Goal: Task Accomplishment & Management: Manage account settings

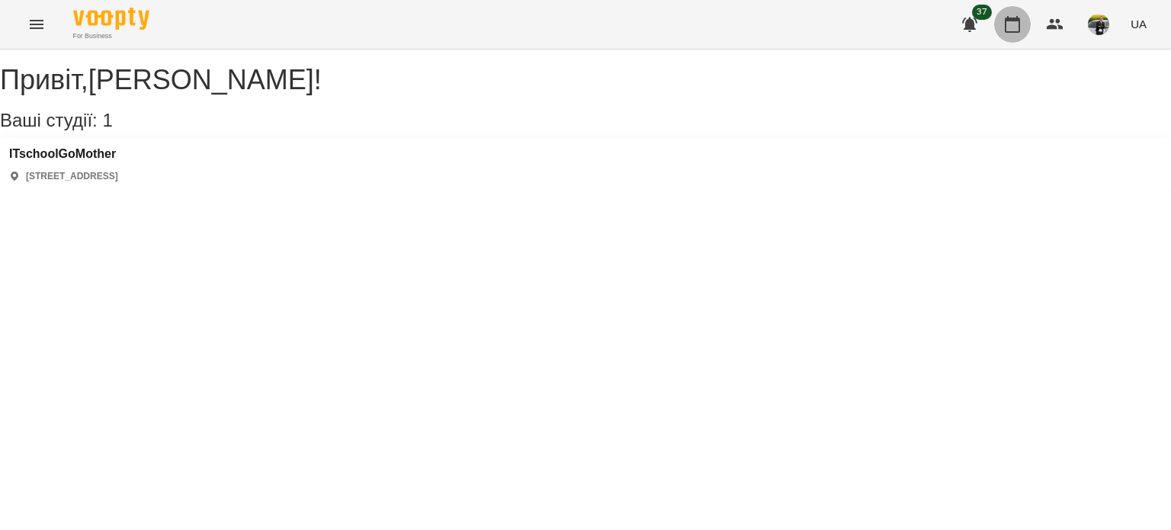
click at [1018, 33] on button "button" at bounding box center [1013, 24] width 37 height 37
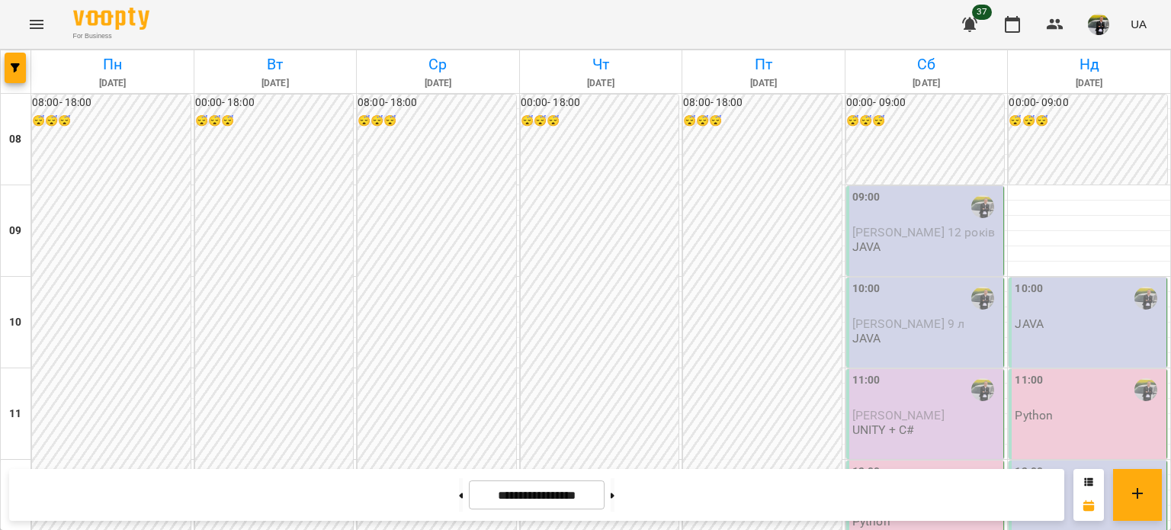
scroll to position [915, 0]
drag, startPoint x: 440, startPoint y: 489, endPoint x: 431, endPoint y: 490, distance: 9.3
click at [459, 489] on button at bounding box center [461, 495] width 4 height 34
type input "**********"
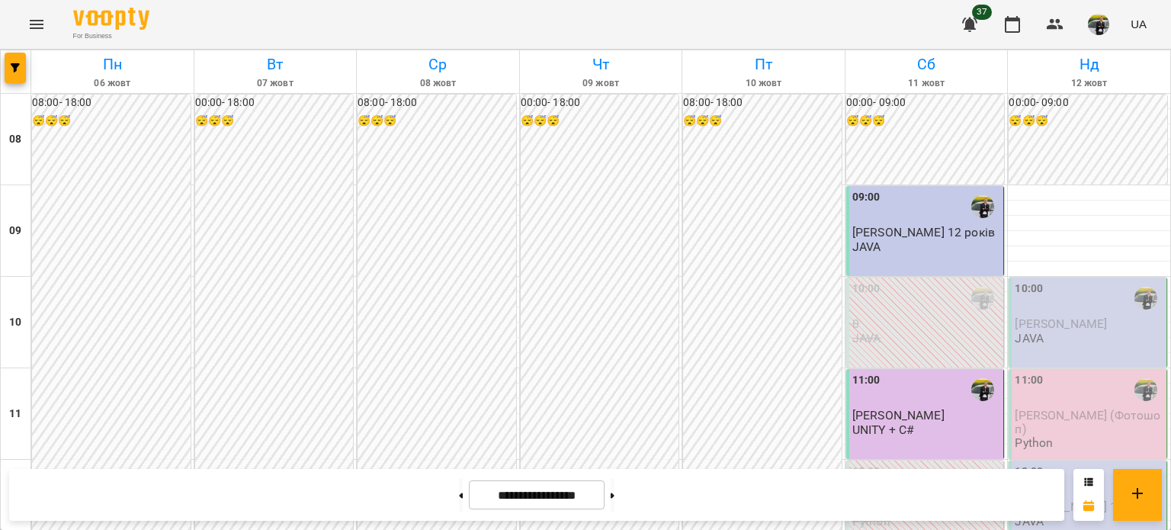
scroll to position [305, 0]
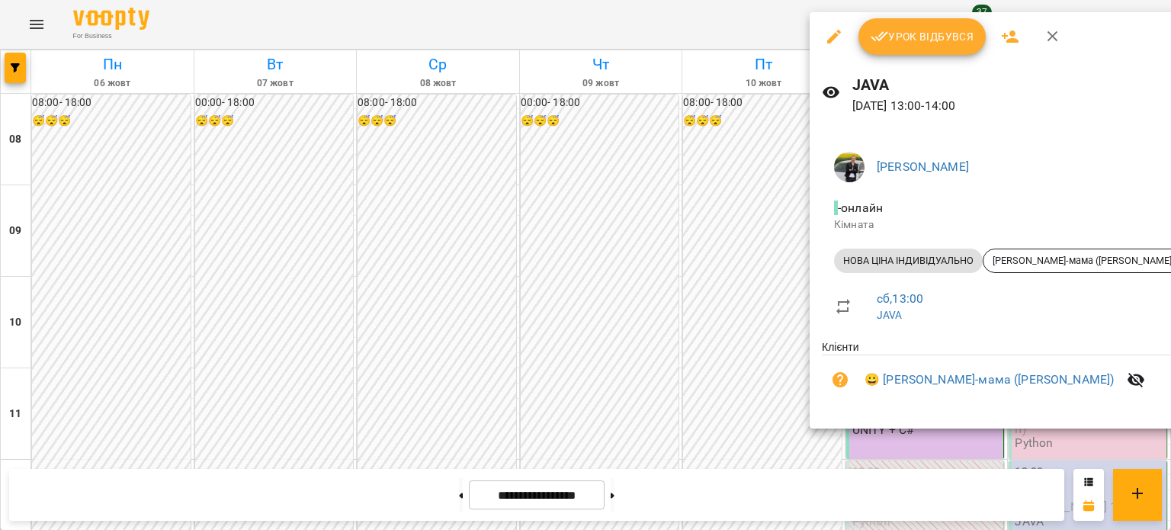
click at [924, 44] on span "Урок відбувся" at bounding box center [923, 36] width 104 height 18
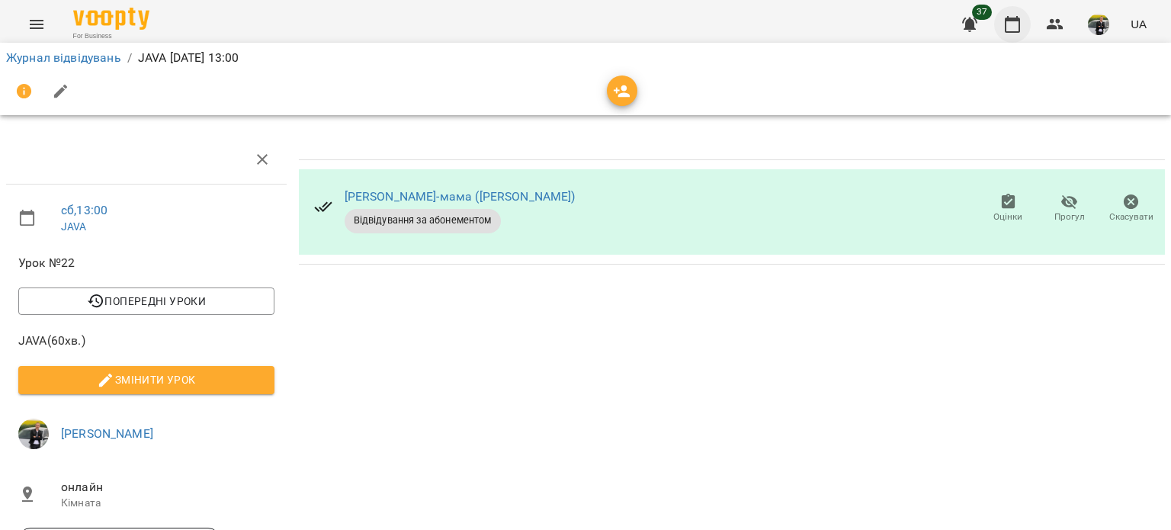
click at [1010, 28] on icon "button" at bounding box center [1013, 24] width 18 height 18
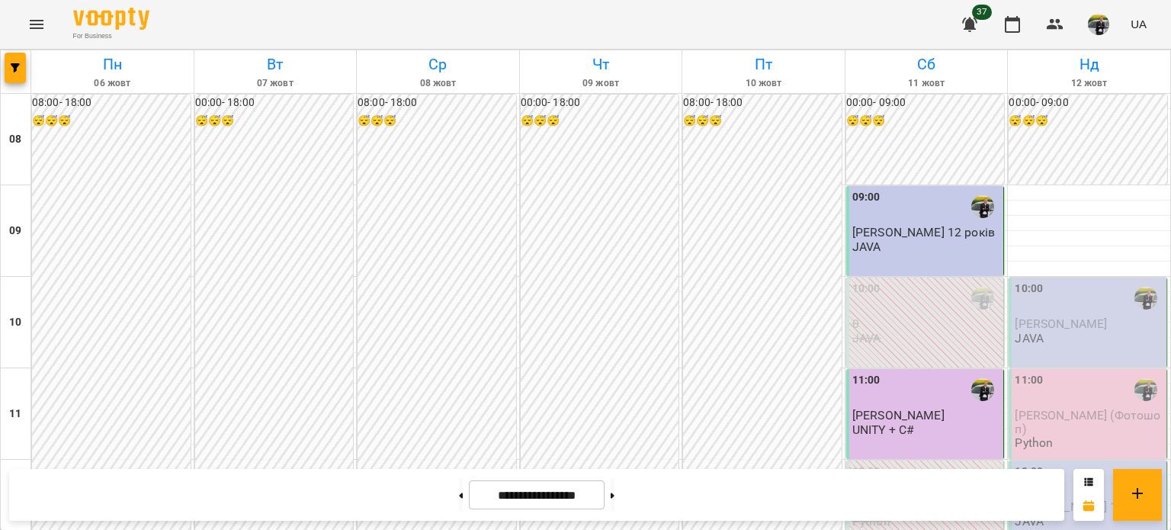
scroll to position [381, 0]
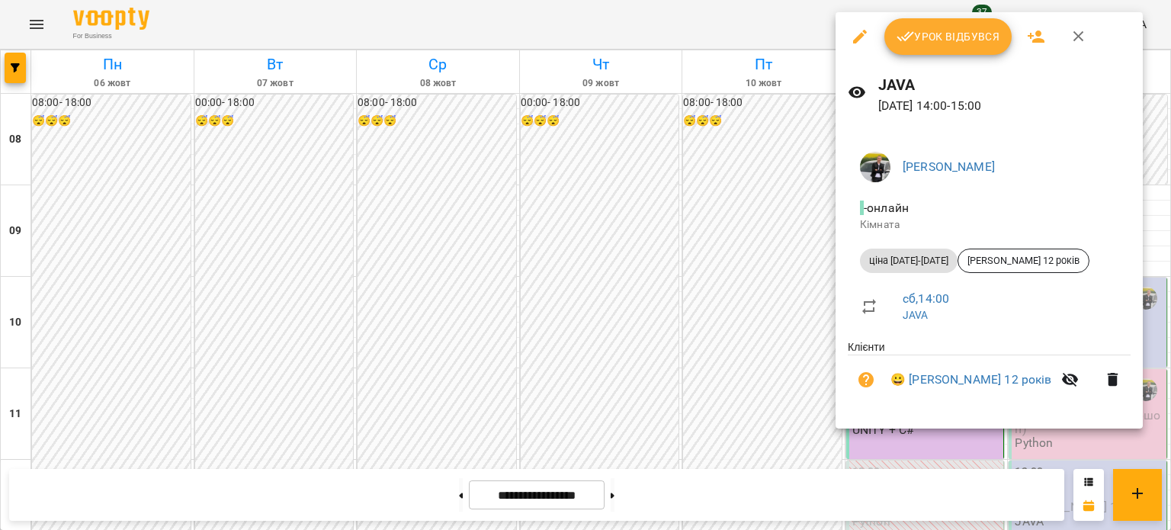
drag, startPoint x: 903, startPoint y: 34, endPoint x: 913, endPoint y: 34, distance: 9.9
click at [904, 34] on icon "button" at bounding box center [906, 36] width 18 height 18
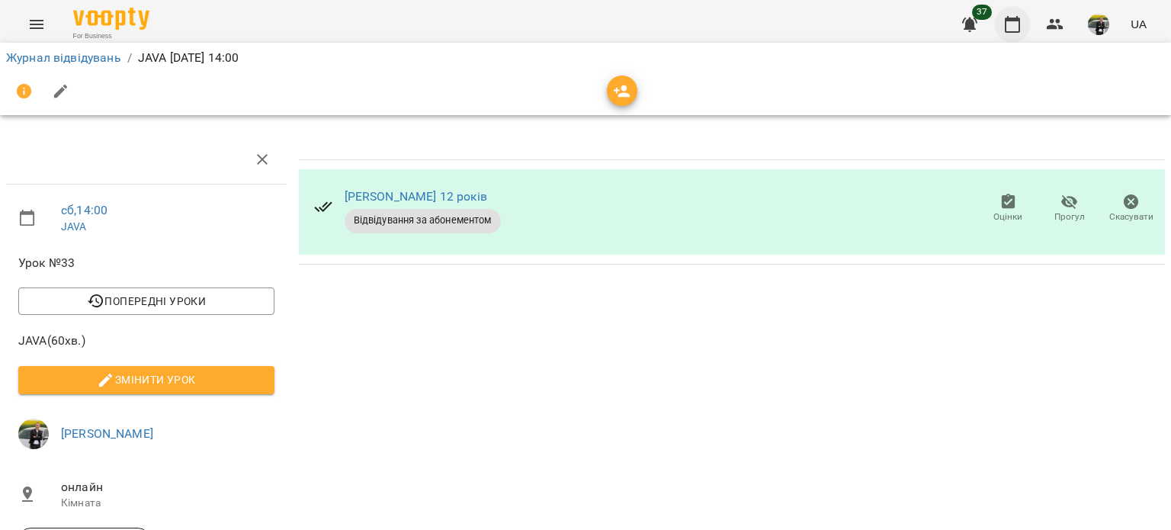
click at [1018, 17] on icon "button" at bounding box center [1012, 24] width 15 height 17
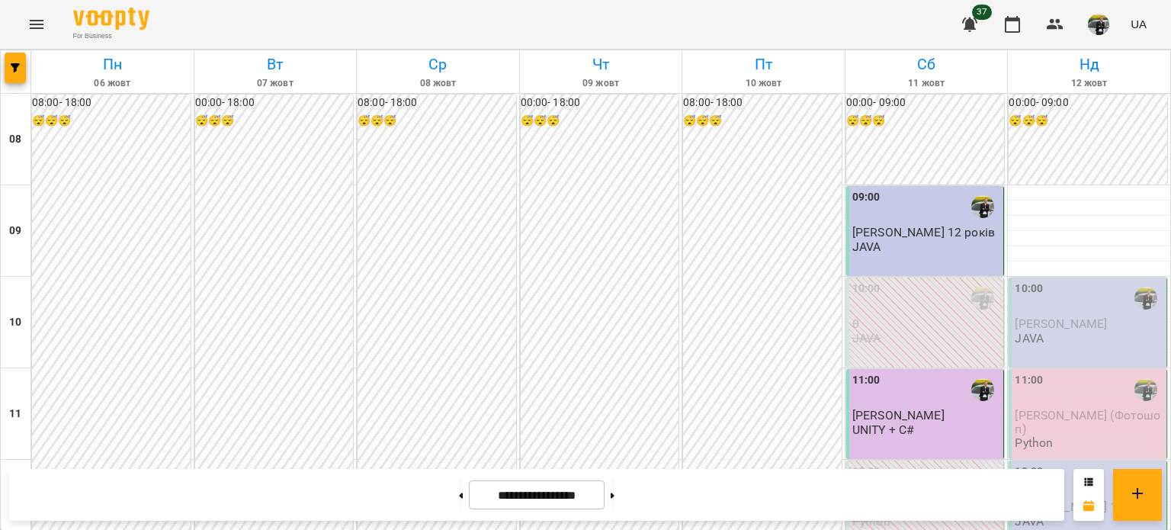
scroll to position [686, 0]
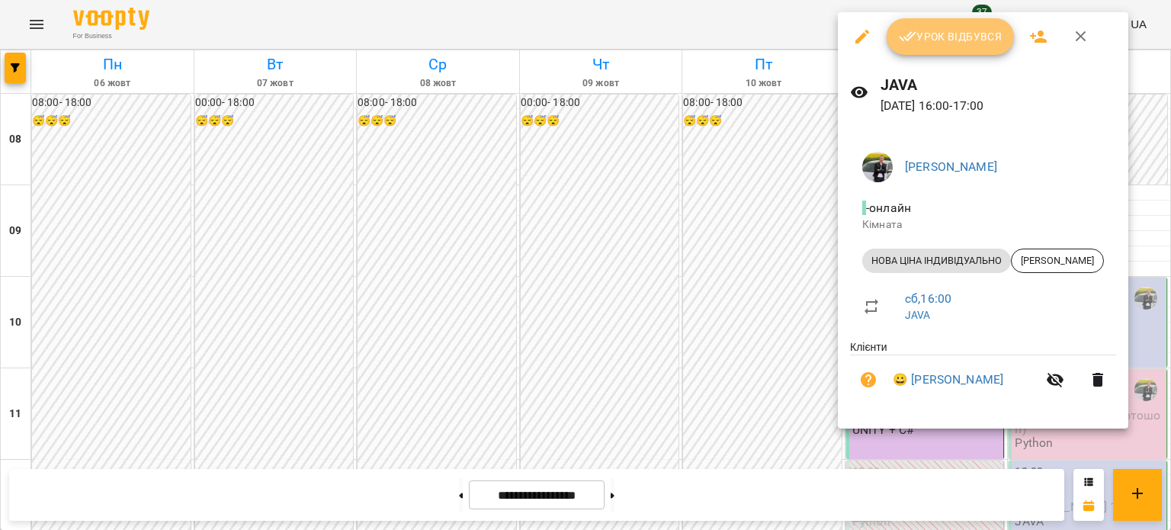
click at [976, 28] on span "Урок відбувся" at bounding box center [951, 36] width 104 height 18
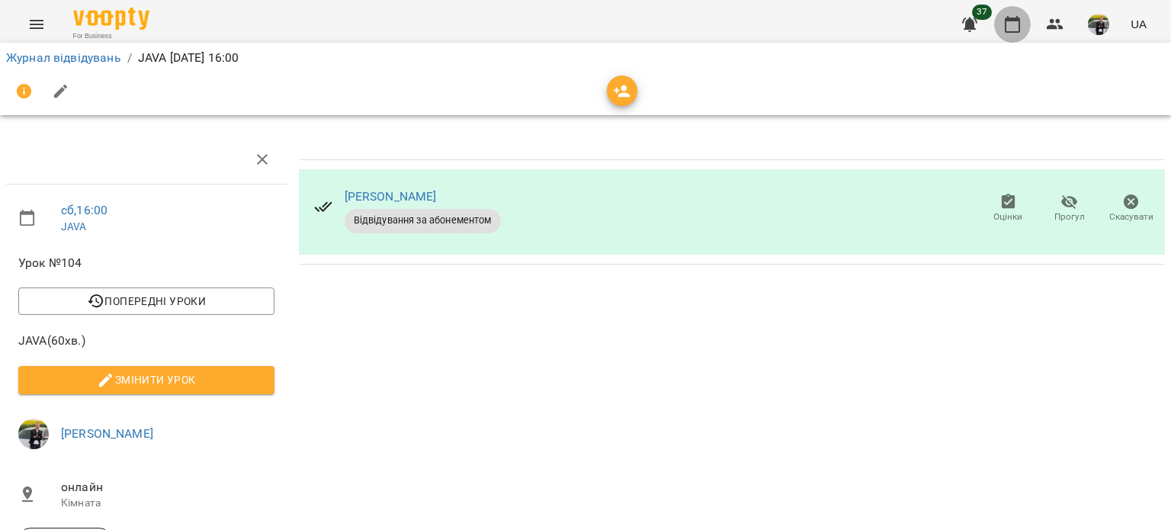
click at [1013, 24] on icon "button" at bounding box center [1013, 24] width 18 height 18
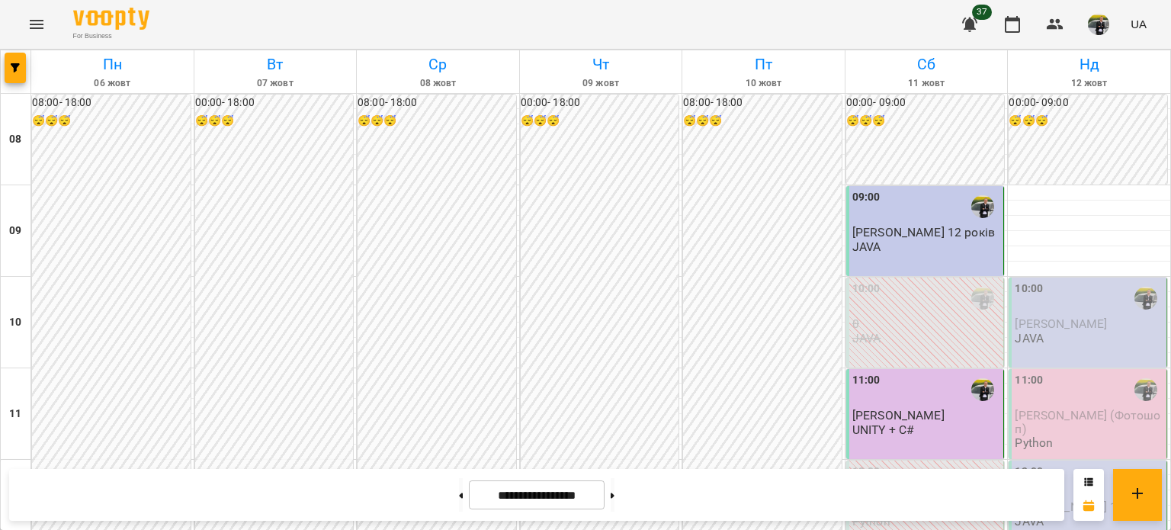
scroll to position [686, 0]
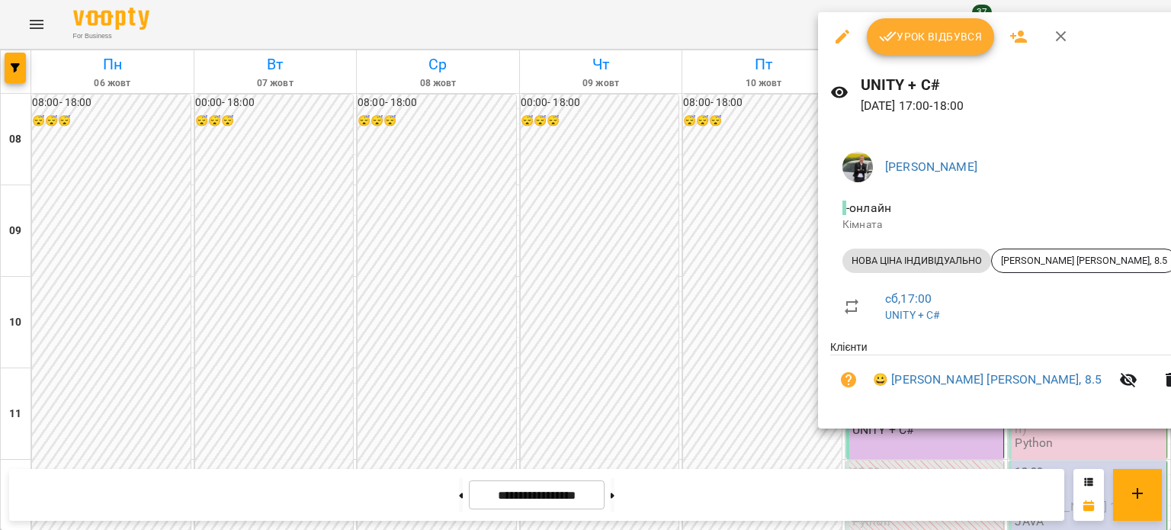
click at [897, 36] on span "Урок відбувся" at bounding box center [931, 36] width 104 height 18
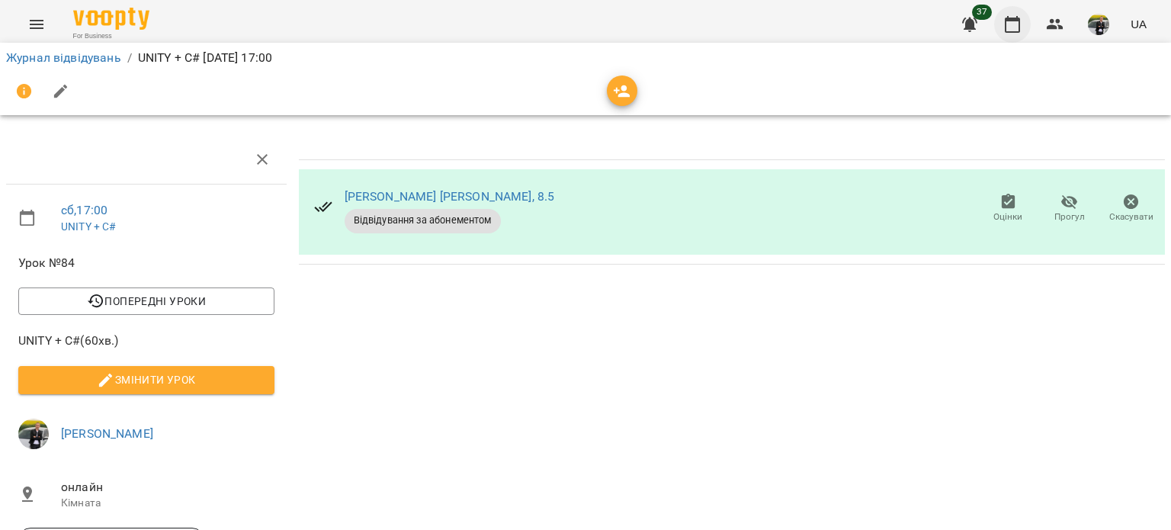
click at [1001, 21] on button "button" at bounding box center [1013, 24] width 37 height 37
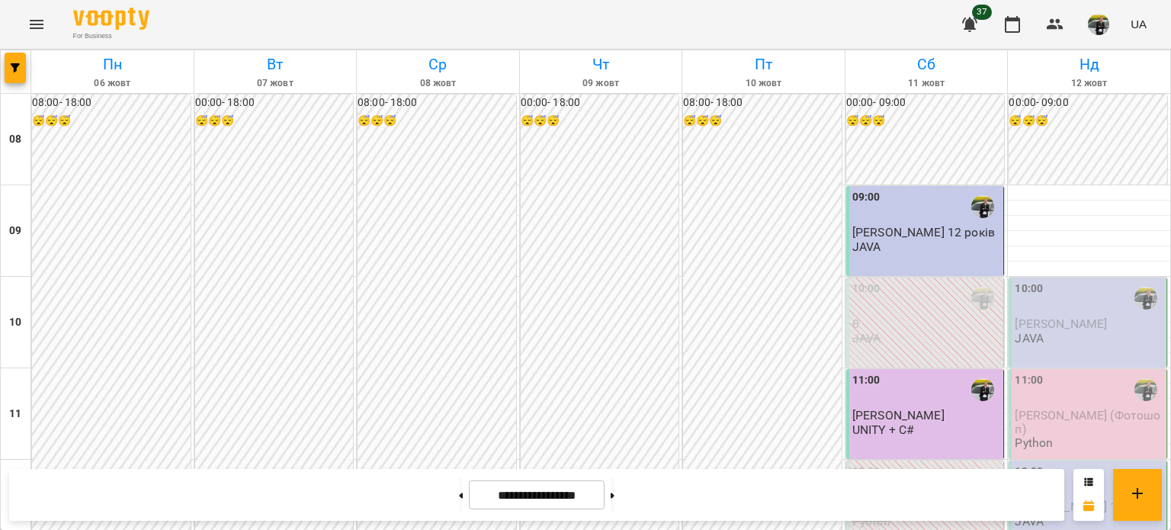
scroll to position [763, 0]
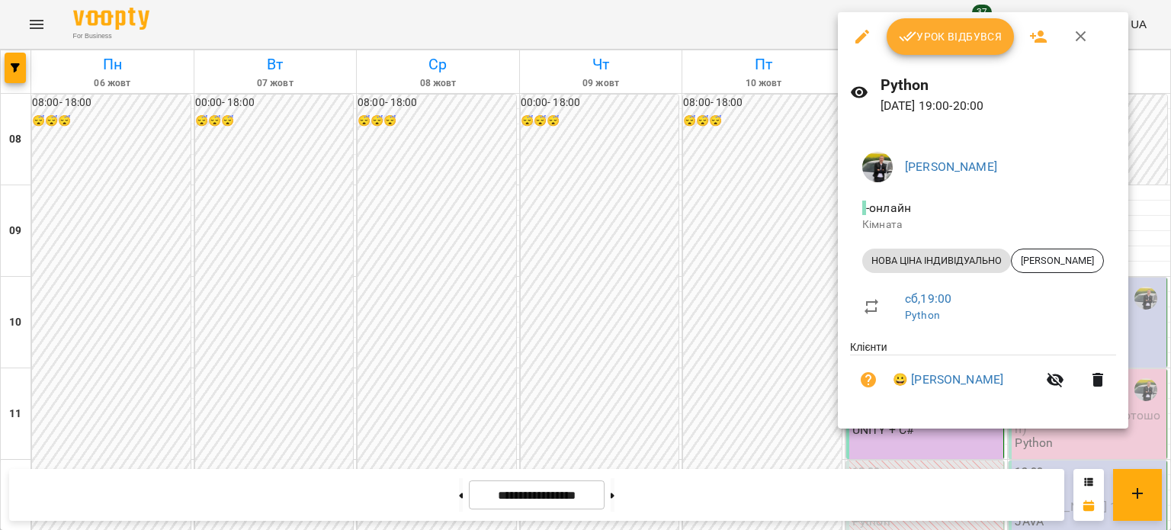
drag, startPoint x: 966, startPoint y: 47, endPoint x: 976, endPoint y: 41, distance: 11.3
click at [965, 53] on button "Урок відбувся" at bounding box center [951, 36] width 128 height 37
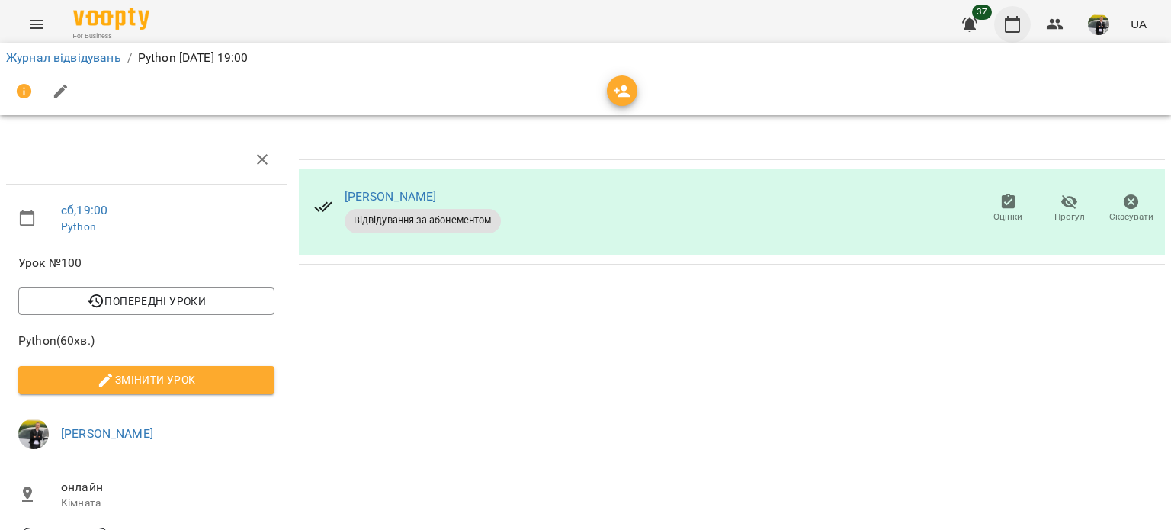
click at [1012, 24] on icon "button" at bounding box center [1013, 24] width 18 height 18
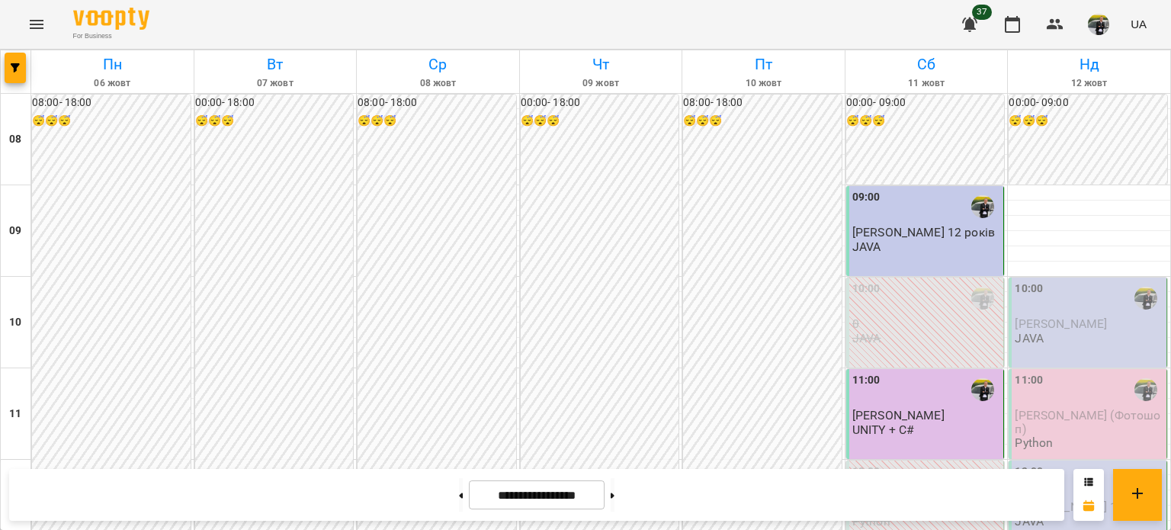
scroll to position [991, 0]
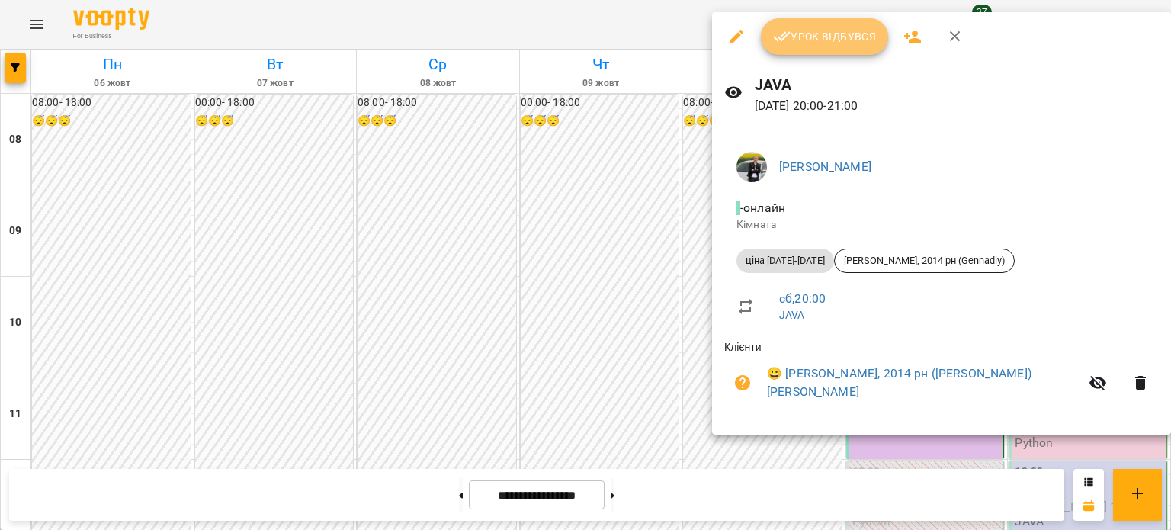
click at [859, 37] on span "Урок відбувся" at bounding box center [825, 36] width 104 height 18
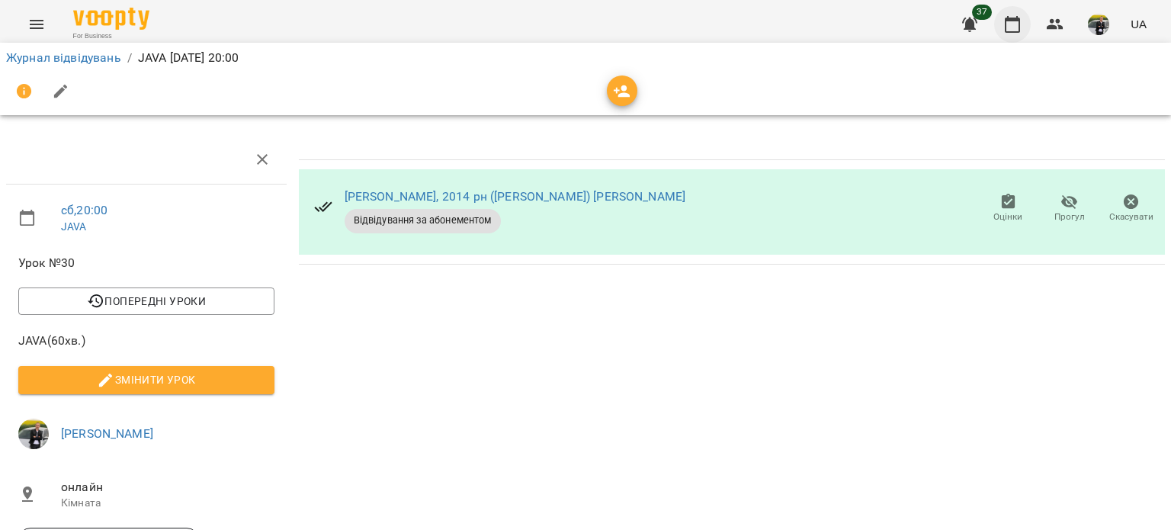
click at [1015, 20] on icon "button" at bounding box center [1012, 24] width 15 height 17
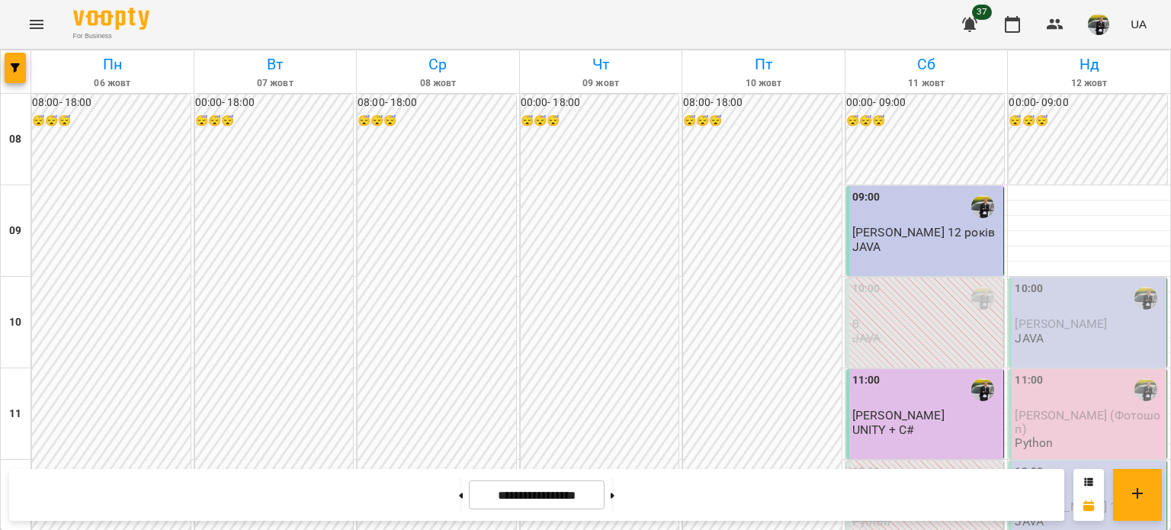
scroll to position [153, 0]
click at [1059, 281] on div "10:00 [PERSON_NAME] JAVA" at bounding box center [1089, 313] width 149 height 65
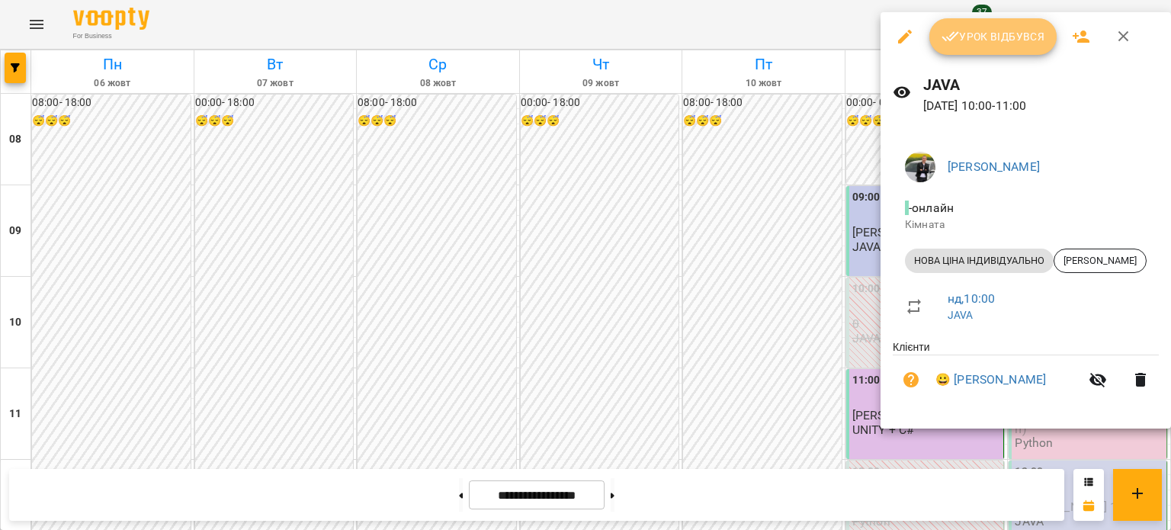
click at [967, 50] on button "Урок відбувся" at bounding box center [994, 36] width 128 height 37
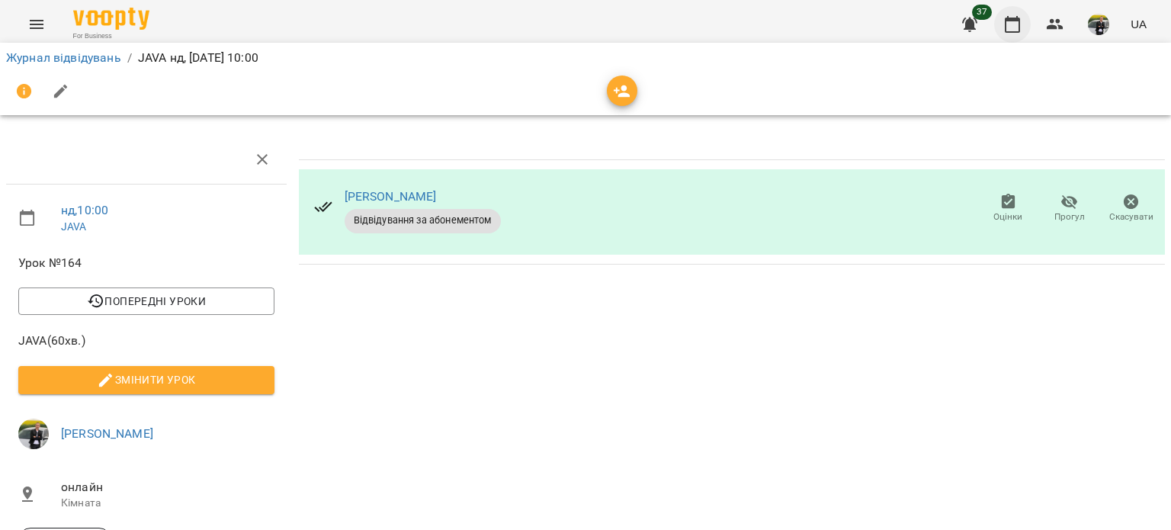
click at [1012, 28] on icon "button" at bounding box center [1013, 24] width 18 height 18
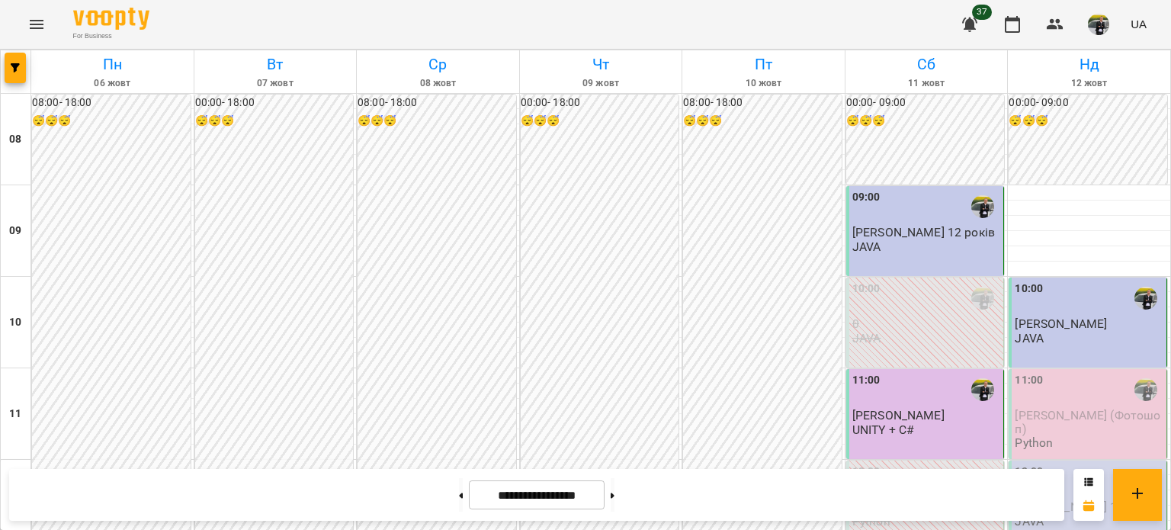
scroll to position [229, 0]
click at [1036, 372] on div "11:00" at bounding box center [1089, 389] width 149 height 35
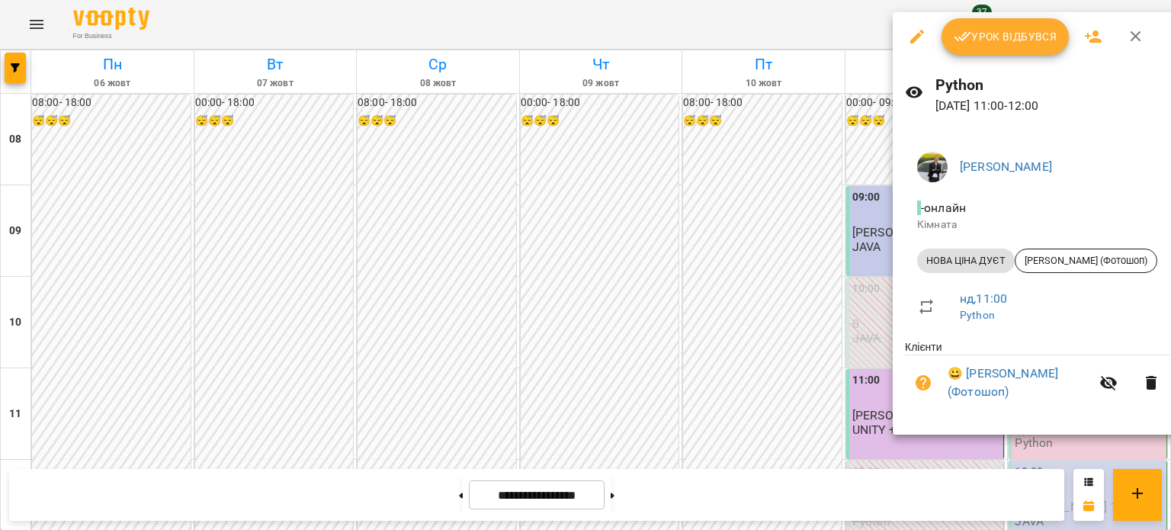
click at [1004, 42] on span "Урок відбувся" at bounding box center [1006, 36] width 104 height 18
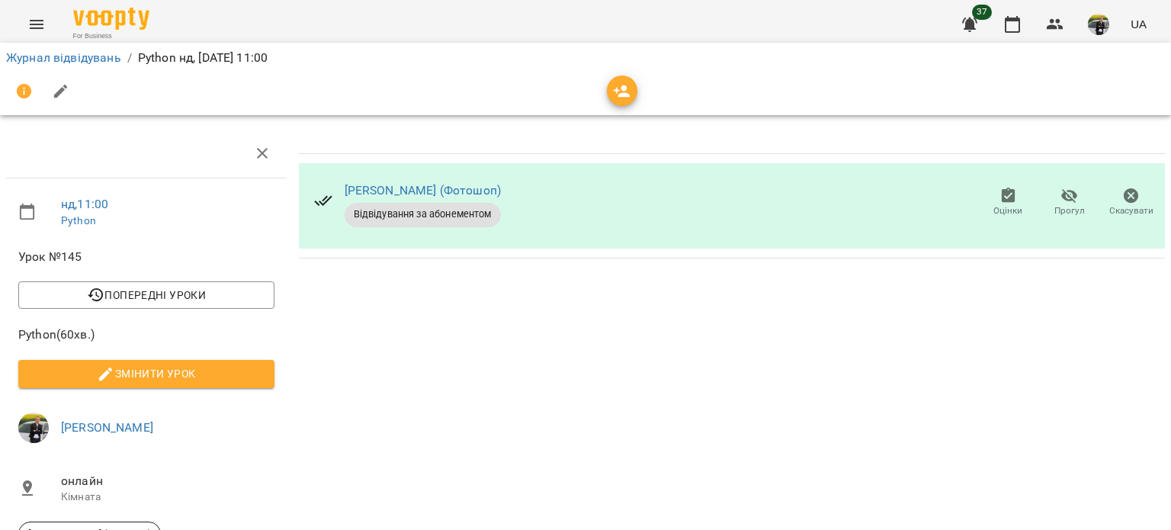
scroll to position [76, 0]
click at [1019, 18] on icon "button" at bounding box center [1012, 24] width 15 height 17
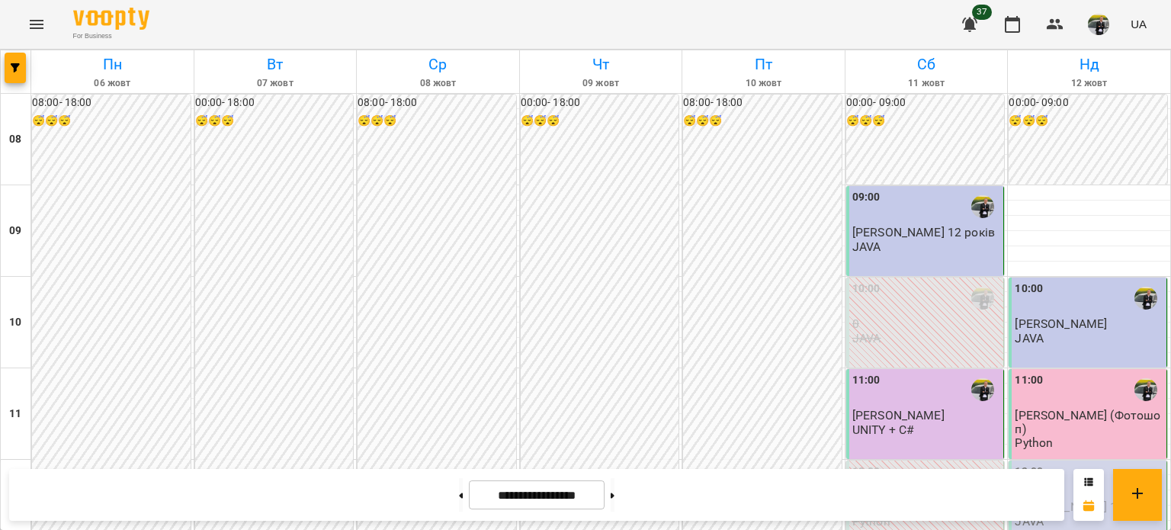
scroll to position [229, 0]
click at [1030, 500] on span "[PERSON_NAME] 14 років" at bounding box center [1086, 507] width 143 height 14
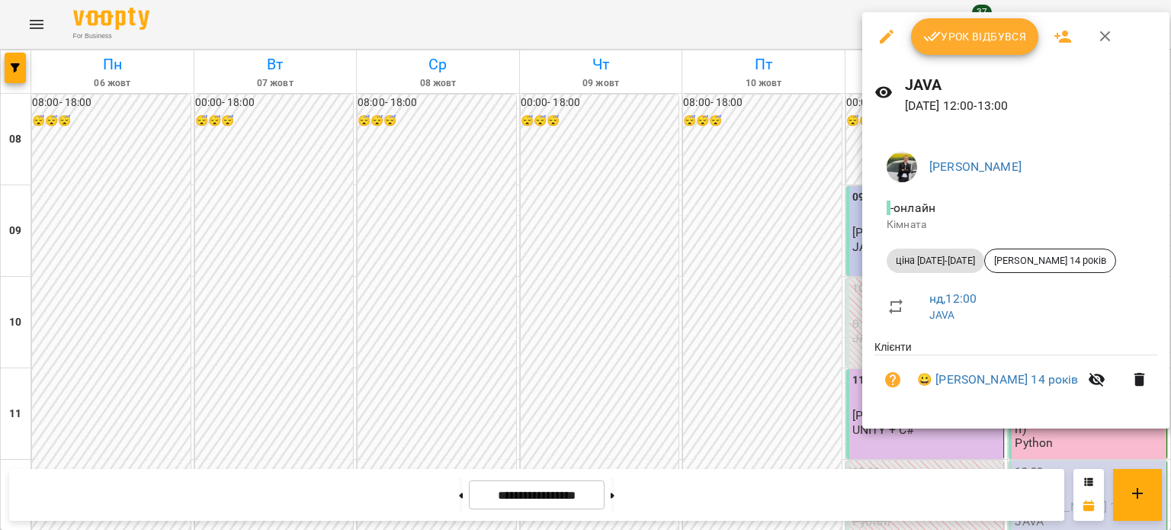
click at [992, 35] on span "Урок відбувся" at bounding box center [976, 36] width 104 height 18
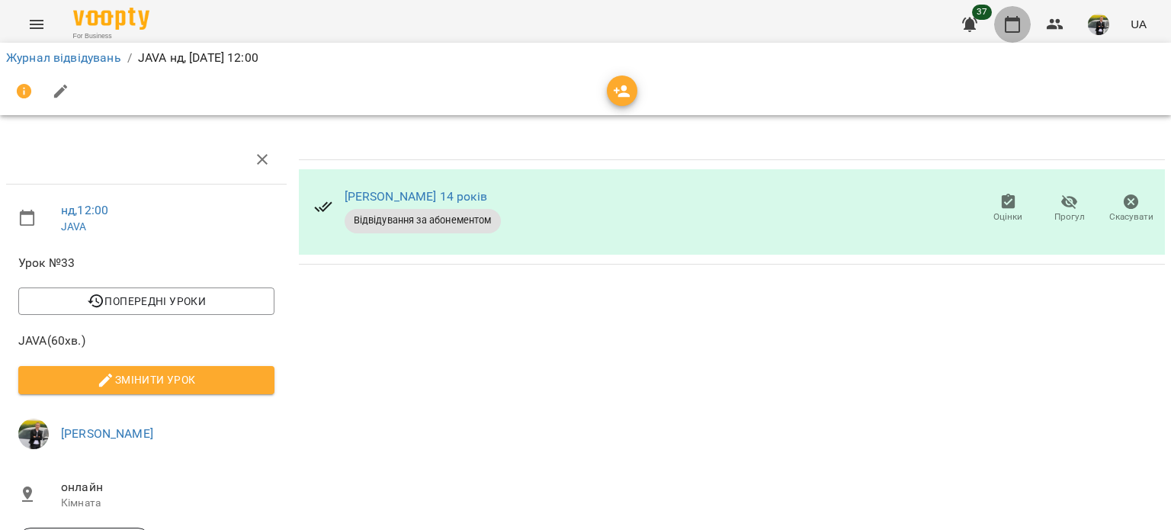
click at [1016, 28] on icon "button" at bounding box center [1013, 24] width 18 height 18
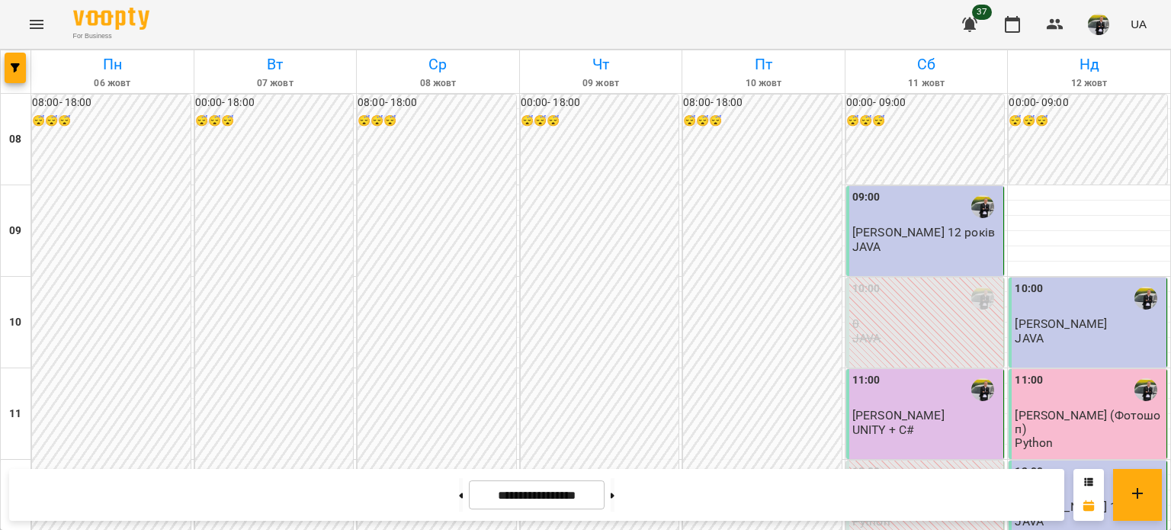
scroll to position [305, 0]
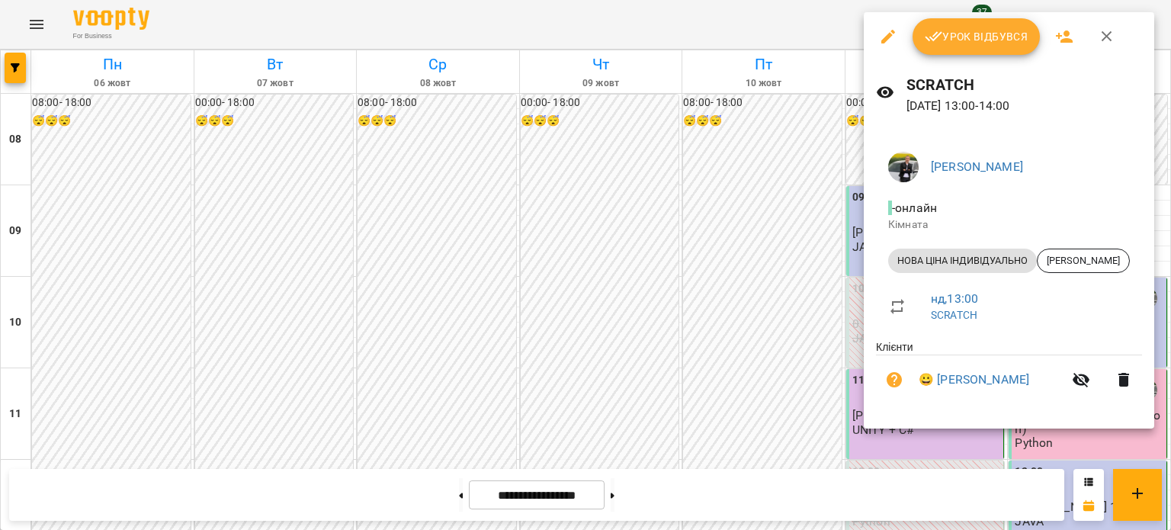
click at [994, 39] on span "Урок відбувся" at bounding box center [977, 36] width 104 height 18
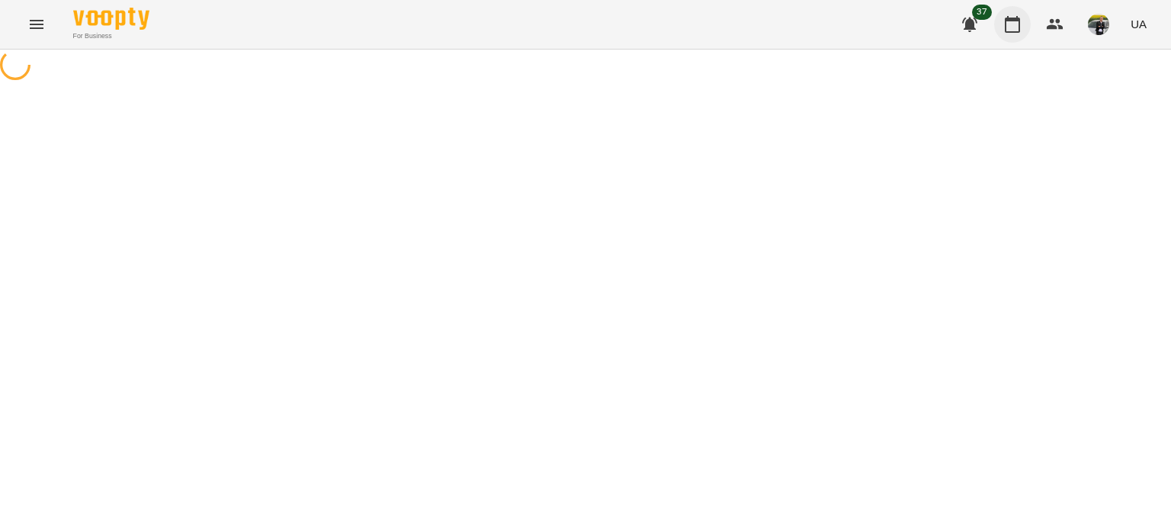
click at [1014, 12] on button "button" at bounding box center [1013, 24] width 37 height 37
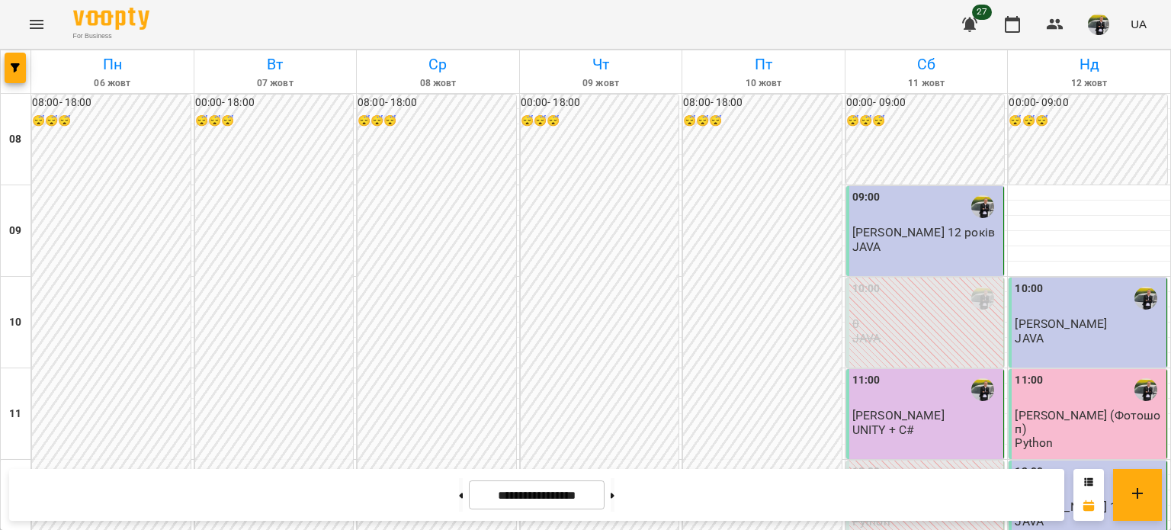
scroll to position [705, 0]
